Goal: Task Accomplishment & Management: Manage account settings

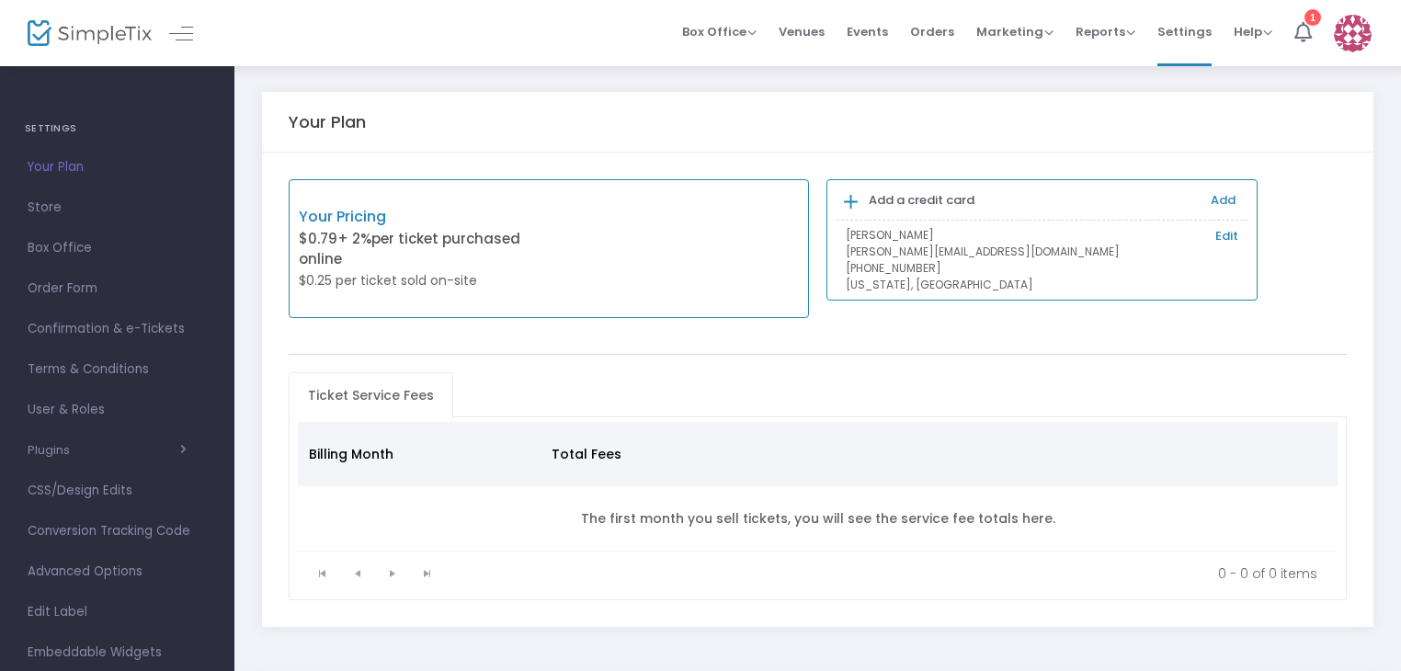
click at [72, 170] on span "Your Plan" at bounding box center [117, 167] width 179 height 24
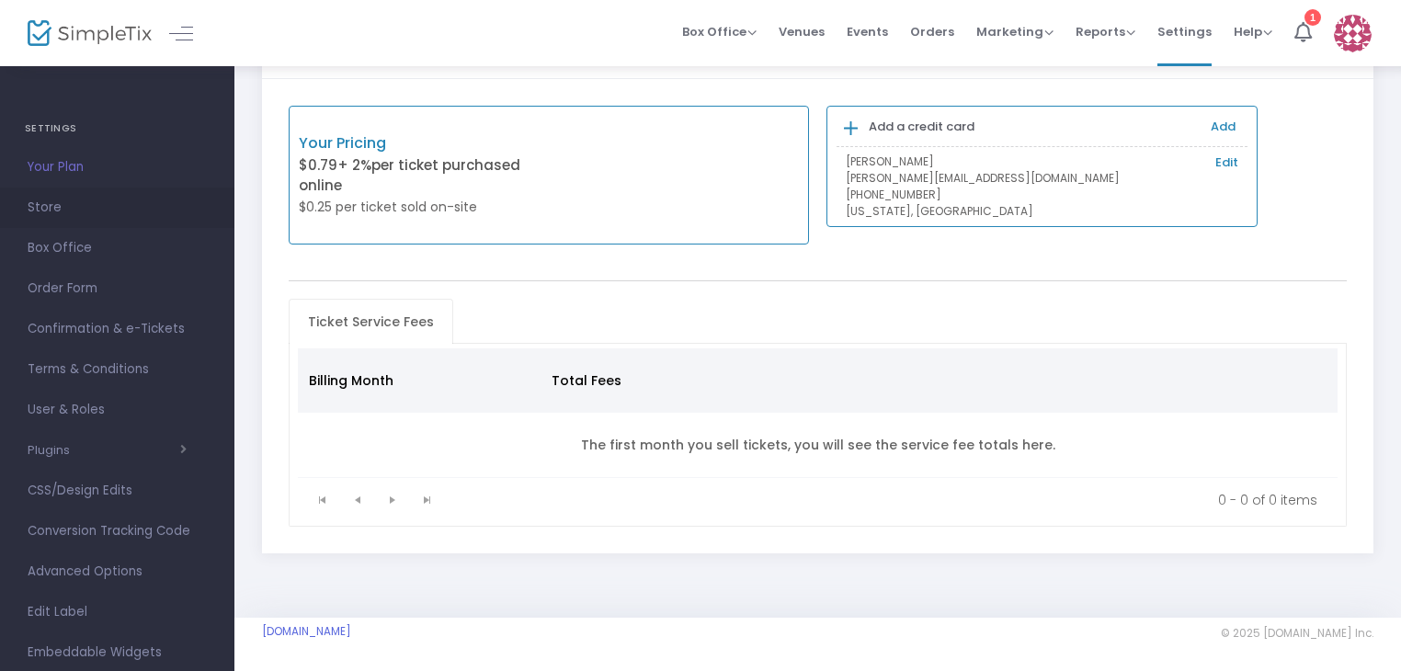
click at [70, 206] on span "Store" at bounding box center [117, 208] width 179 height 24
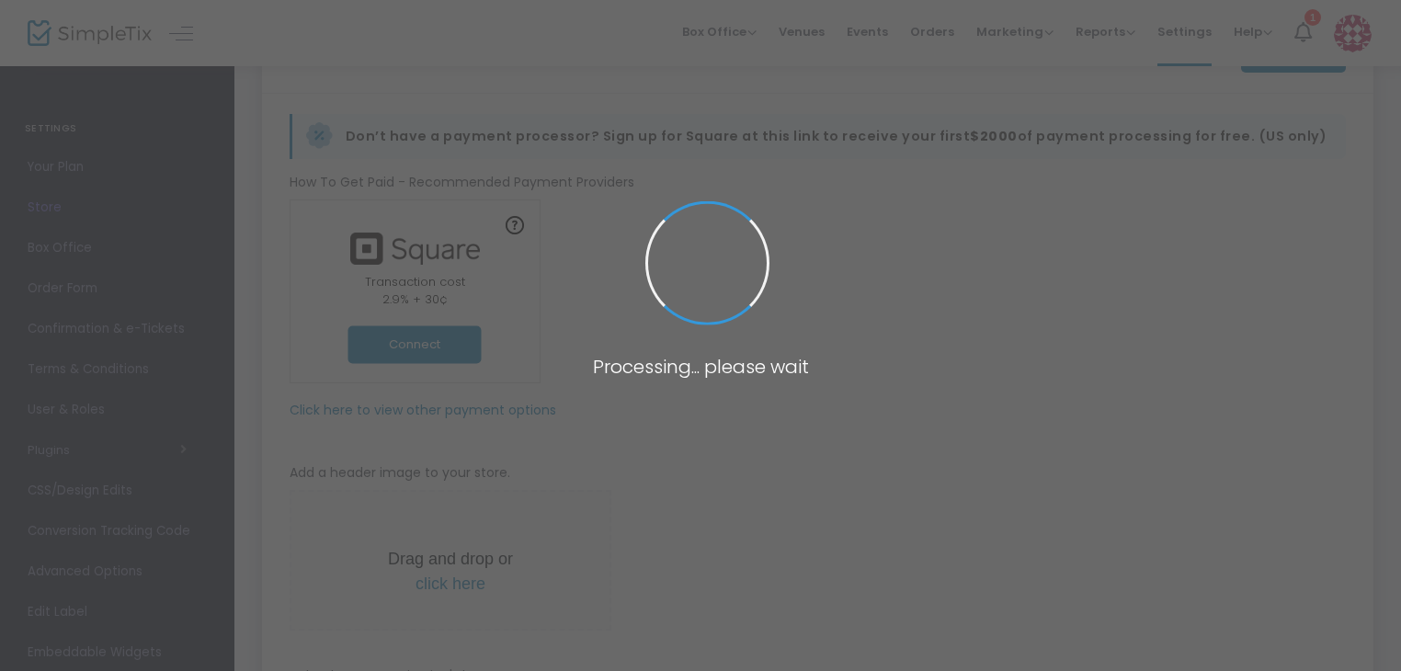
type input "https://PatricksMusicSchool"
radio input "true"
radio input "false"
radio input "true"
type input "Patrick's Music School"
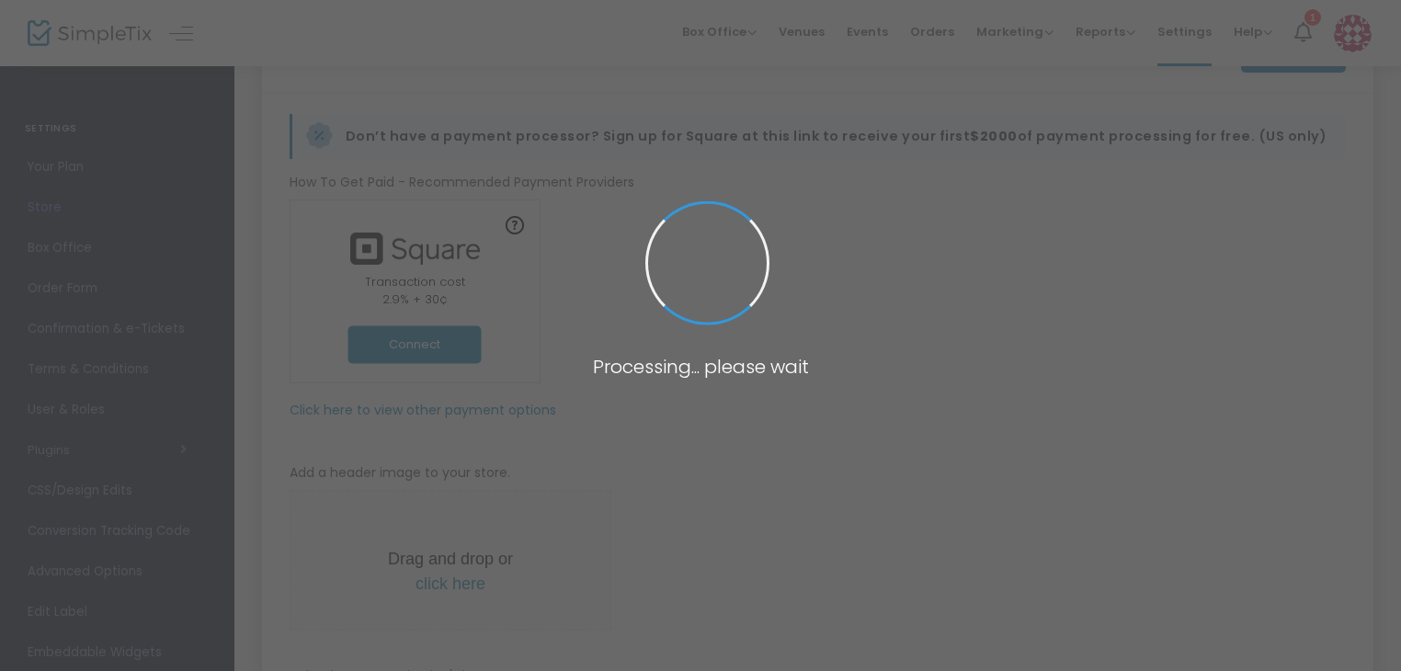
type input "5592247287"
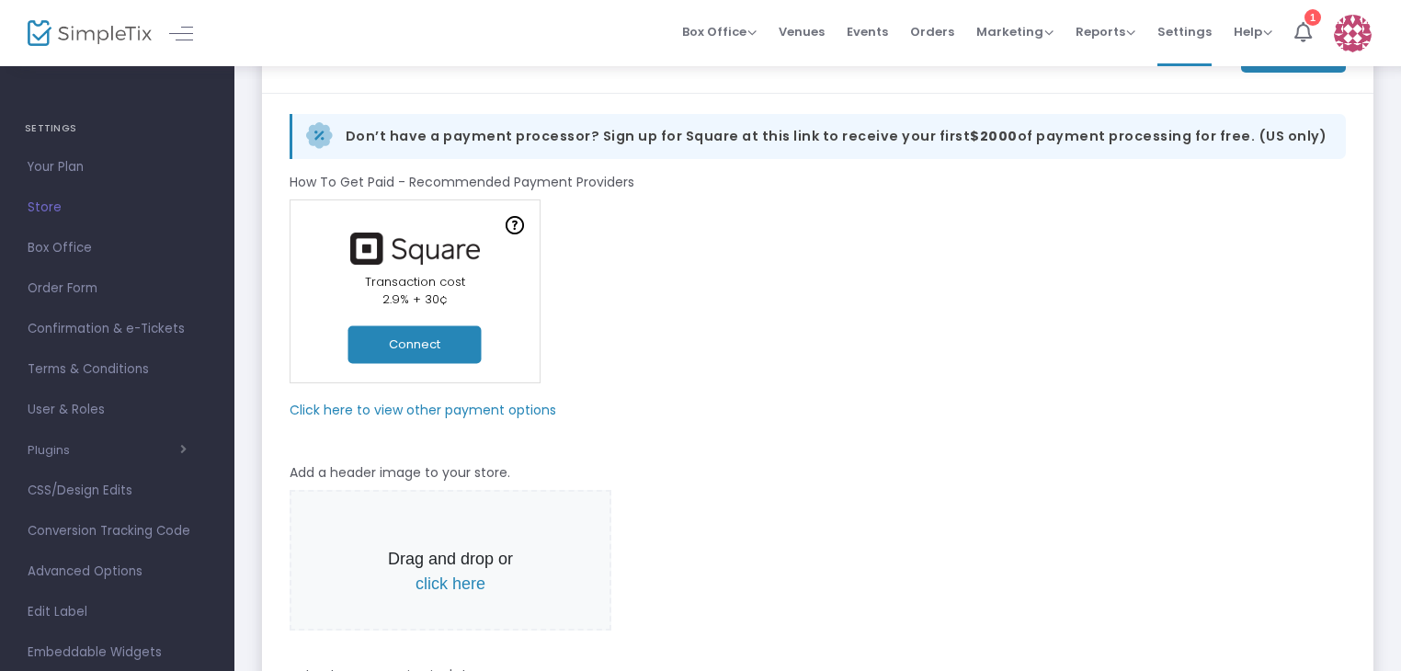
click at [462, 405] on m-panel-subtitle "Click here to view other payment options" at bounding box center [423, 410] width 267 height 19
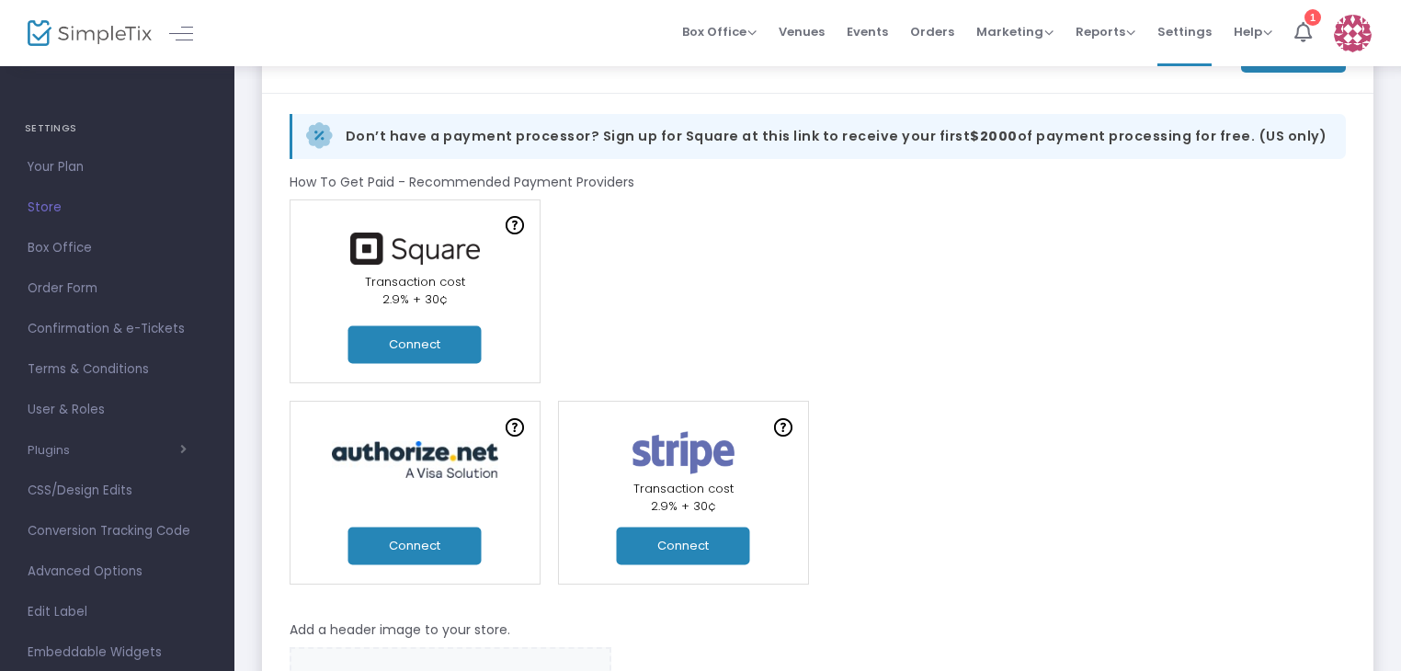
click at [679, 556] on button "Connect" at bounding box center [683, 547] width 133 height 38
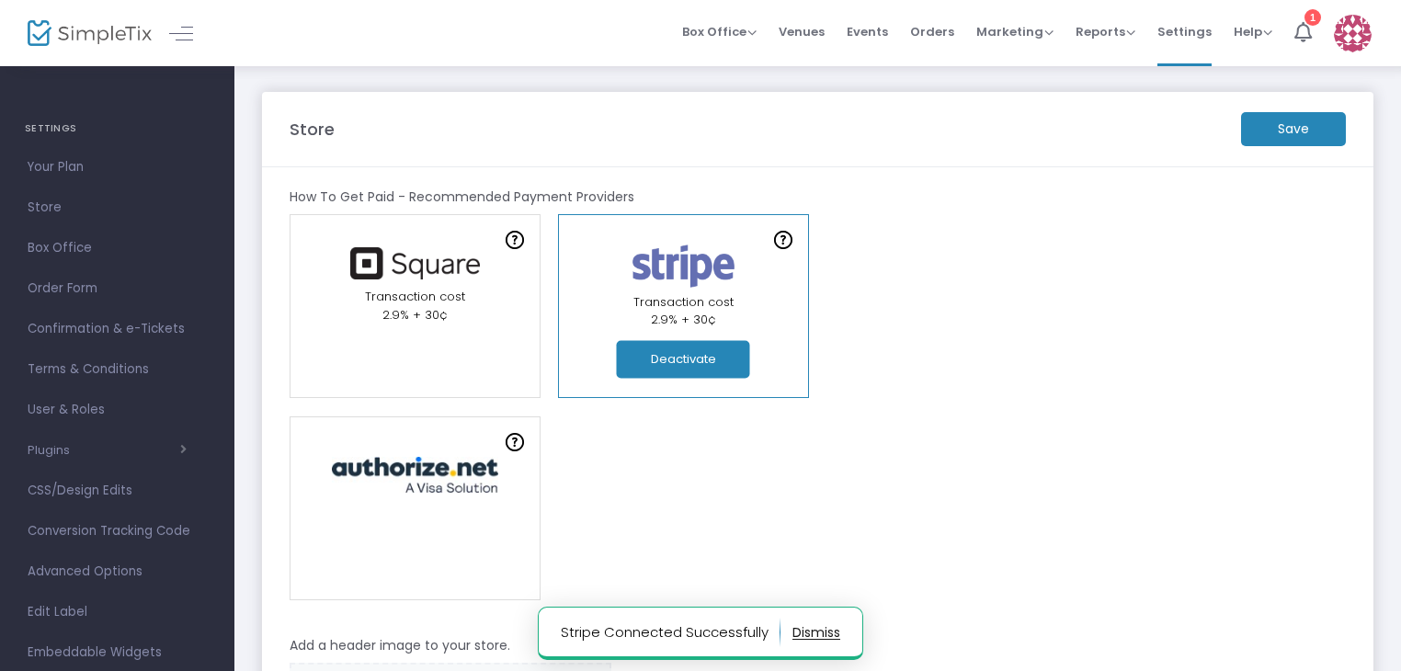
click at [813, 636] on button "button" at bounding box center [817, 632] width 48 height 29
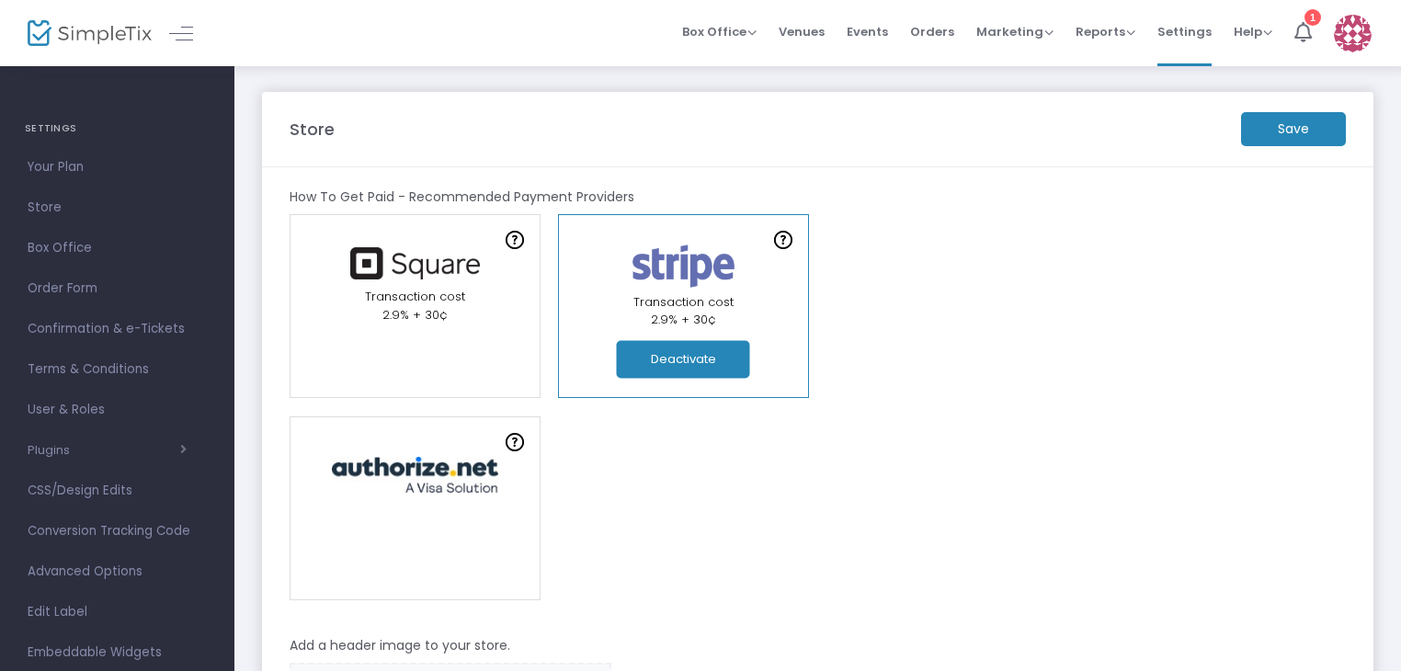
click at [1274, 138] on m-button "Save" at bounding box center [1293, 129] width 105 height 34
click at [862, 31] on span "Events" at bounding box center [867, 31] width 41 height 47
